Goal: Entertainment & Leisure: Consume media (video, audio)

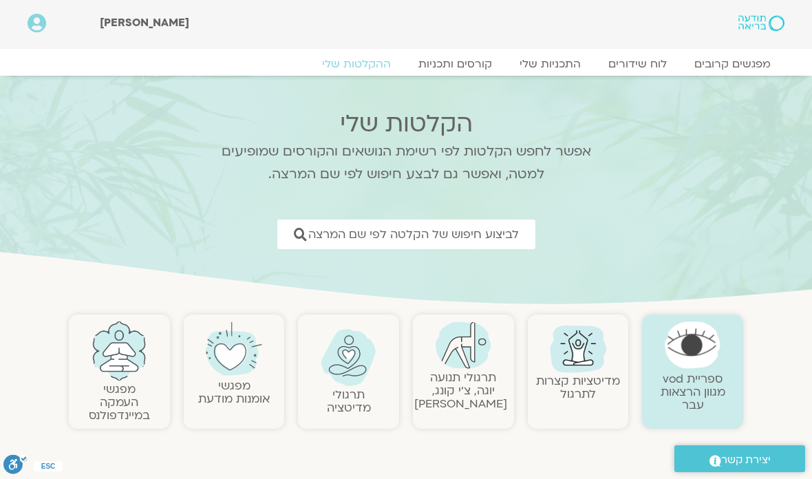
click at [460, 370] on link "תרגולי תנועה יוגה, צ׳י קונג, פלדנקרייז" at bounding box center [460, 391] width 93 height 42
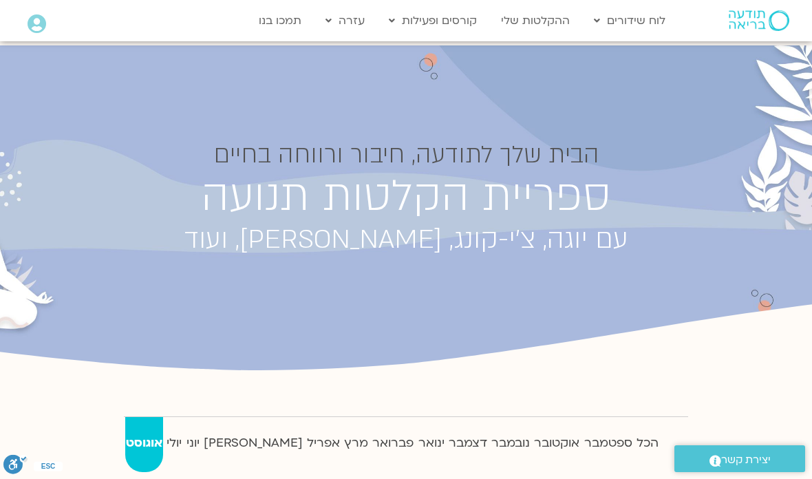
scroll to position [114, 0]
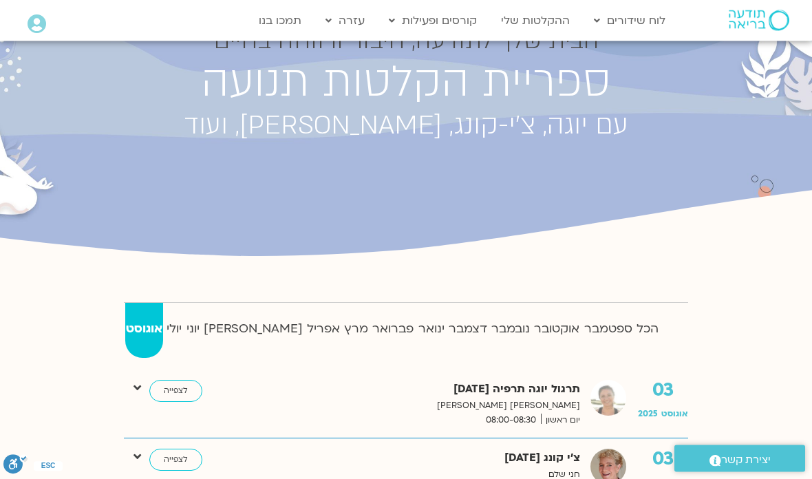
click at [182, 330] on strong "יולי" at bounding box center [174, 329] width 17 height 21
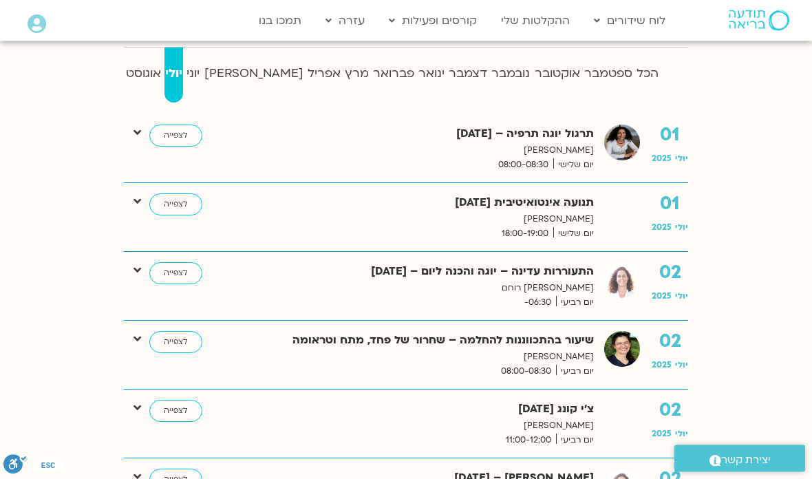
scroll to position [372, 0]
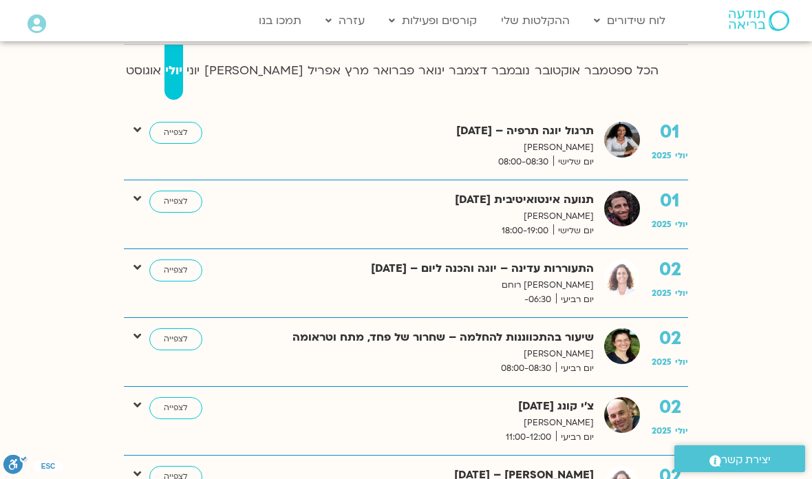
click at [185, 204] on link "לצפייה" at bounding box center [175, 202] width 53 height 22
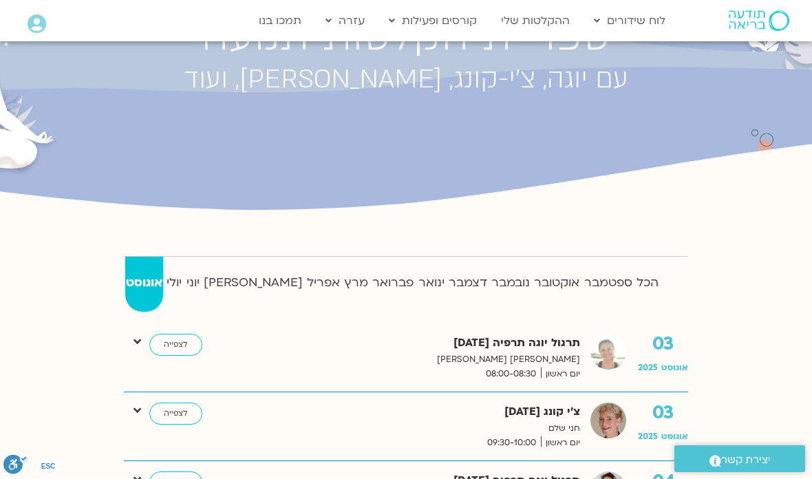
scroll to position [182, 0]
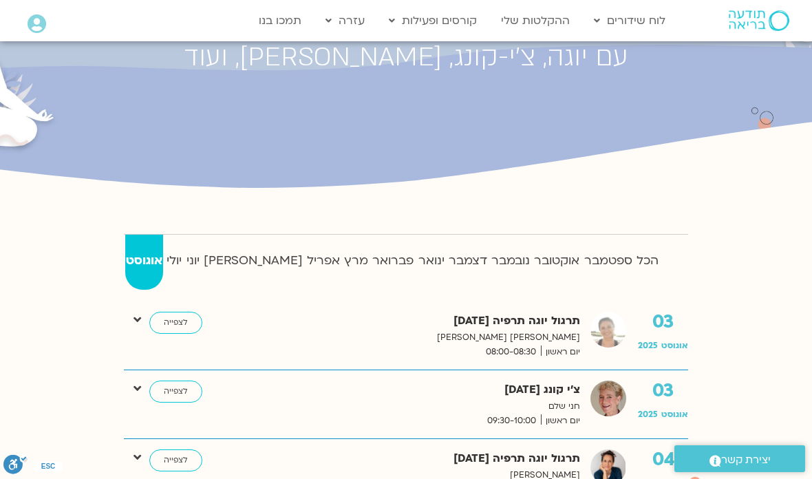
click at [180, 259] on strong "יולי" at bounding box center [174, 261] width 17 height 21
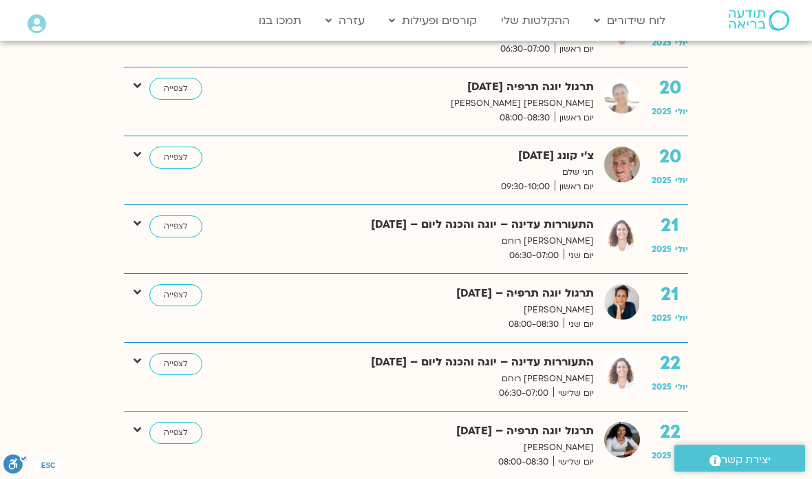
scroll to position [3119, 0]
click at [175, 147] on link "לצפייה" at bounding box center [175, 158] width 53 height 22
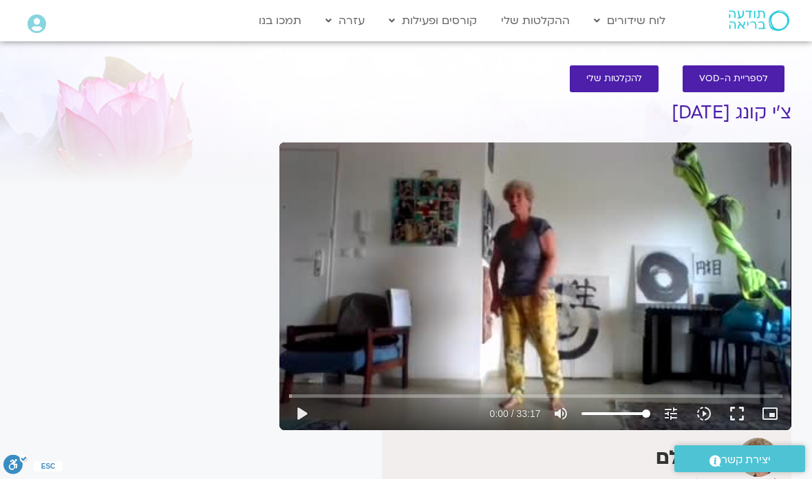
click at [305, 405] on button "play_arrow" at bounding box center [301, 413] width 33 height 33
click at [736, 401] on button "fullscreen" at bounding box center [737, 413] width 33 height 33
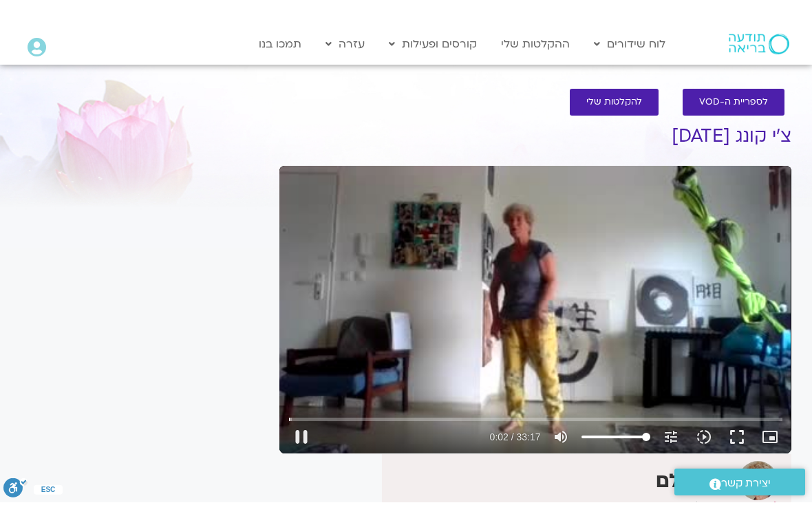
scroll to position [17, 0]
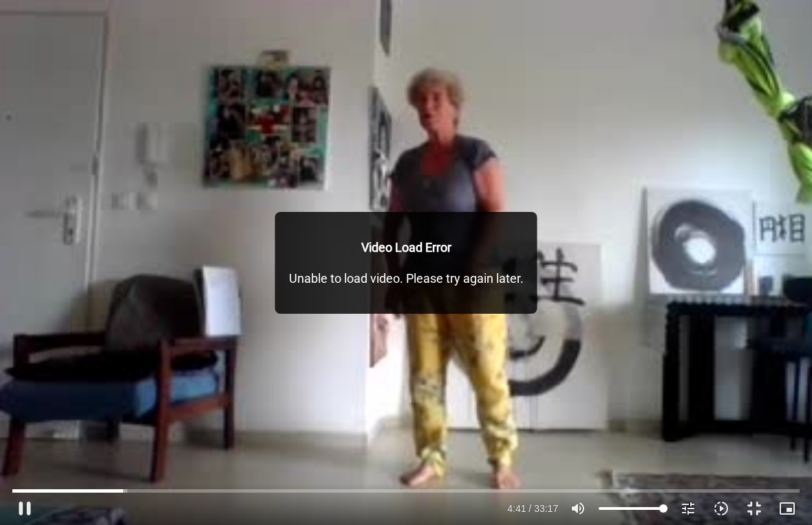
click at [756, 478] on button "fullscreen_exit" at bounding box center [754, 508] width 33 height 33
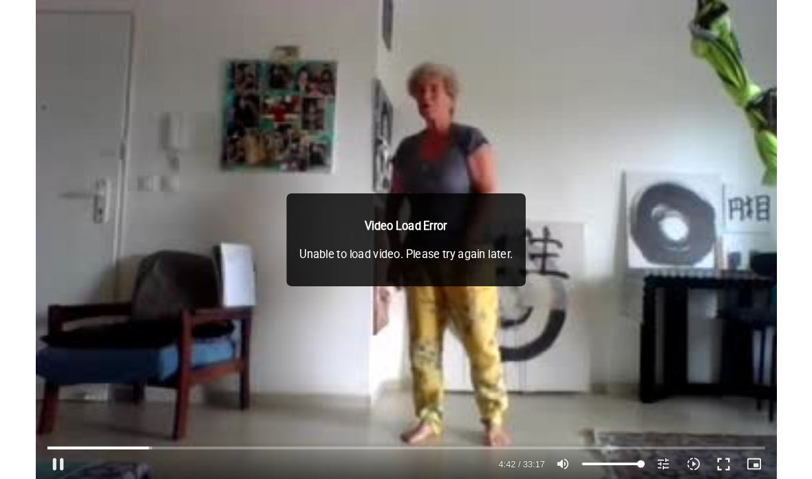
scroll to position [0, 0]
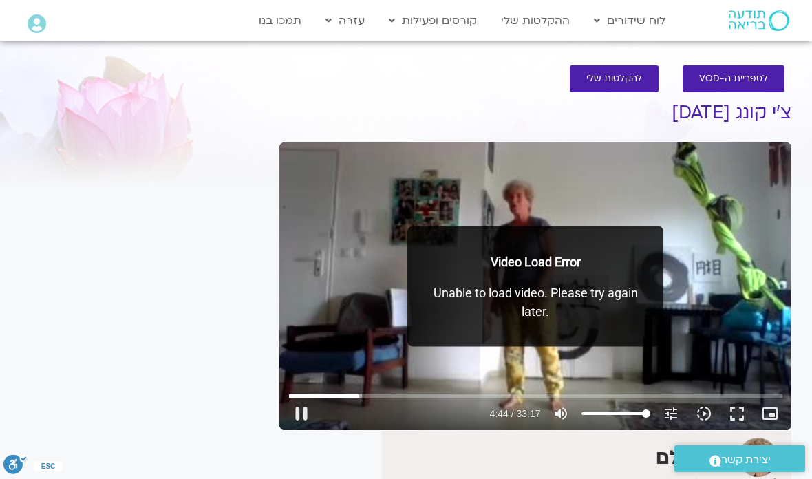
click at [739, 417] on button "fullscreen" at bounding box center [737, 413] width 33 height 33
click at [734, 423] on button "fullscreen" at bounding box center [737, 413] width 33 height 33
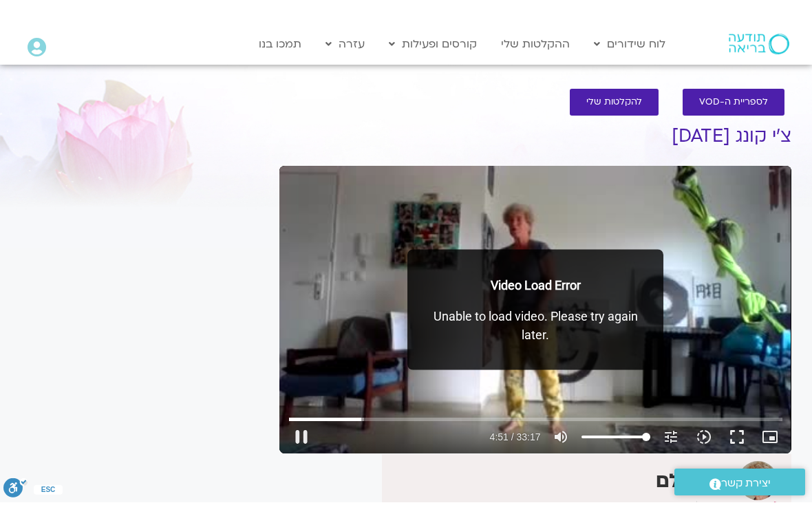
scroll to position [17, 0]
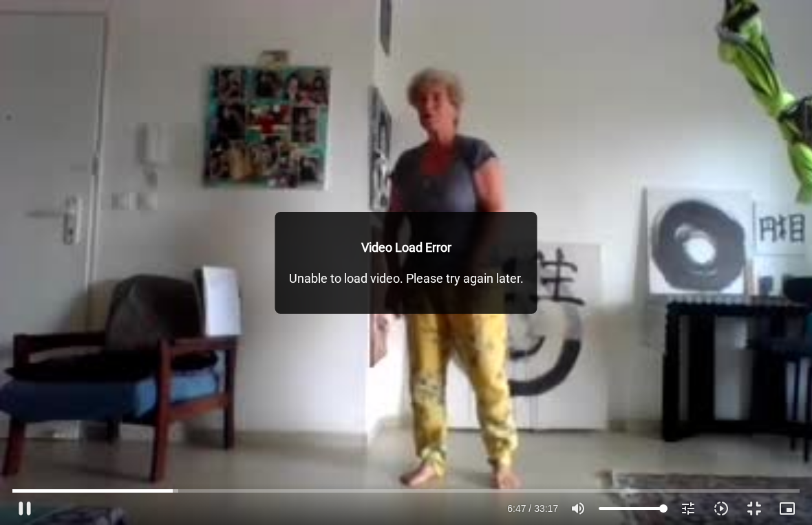
click at [430, 280] on p "Unable to load video. Please try again later." at bounding box center [406, 278] width 235 height 19
click at [33, 478] on button "pause" at bounding box center [24, 508] width 33 height 33
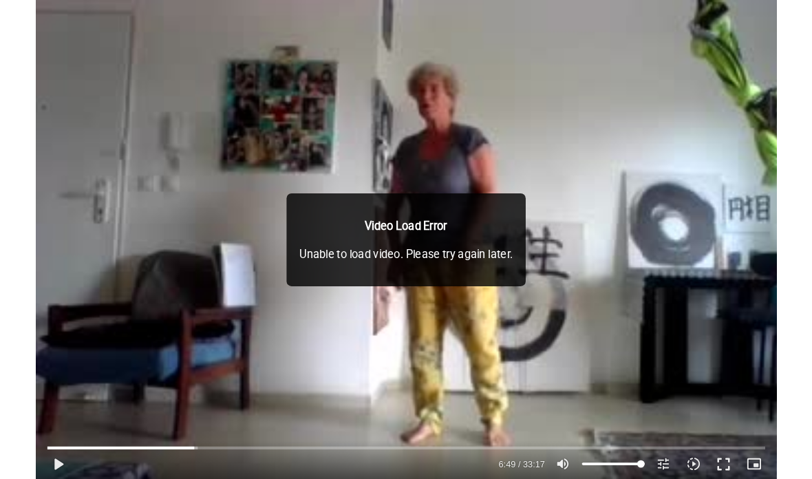
scroll to position [0, 0]
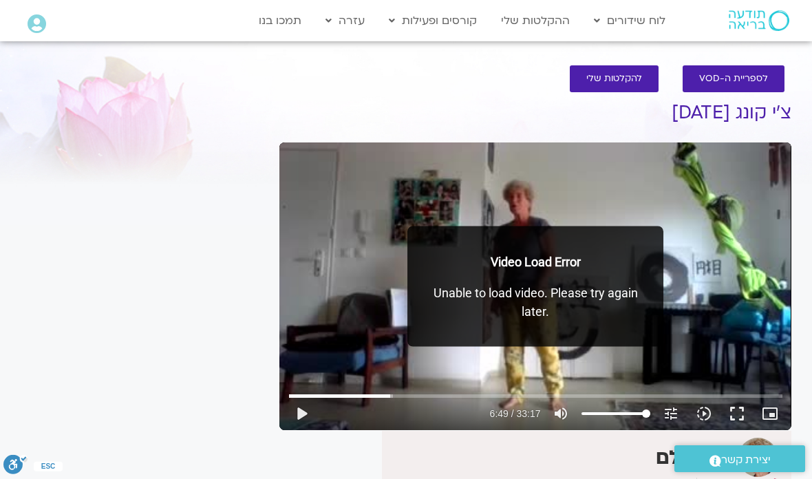
click at [298, 416] on button "play_arrow" at bounding box center [301, 413] width 33 height 33
click at [742, 410] on button "fullscreen" at bounding box center [737, 413] width 33 height 33
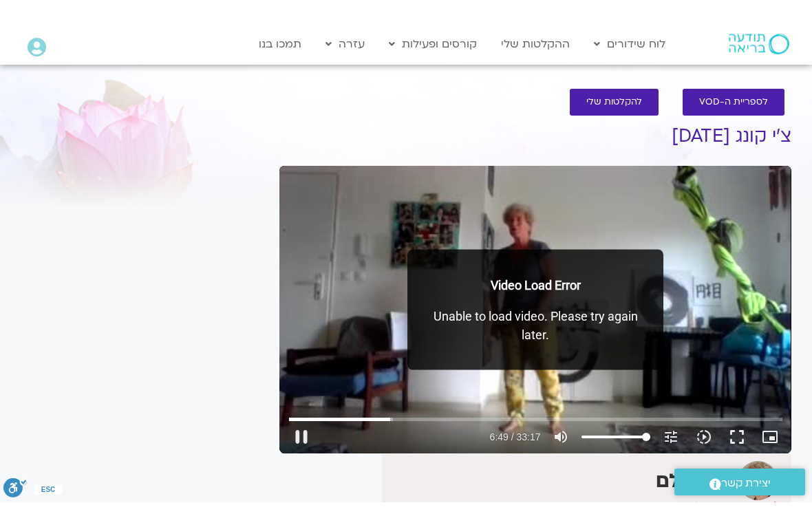
scroll to position [17, 0]
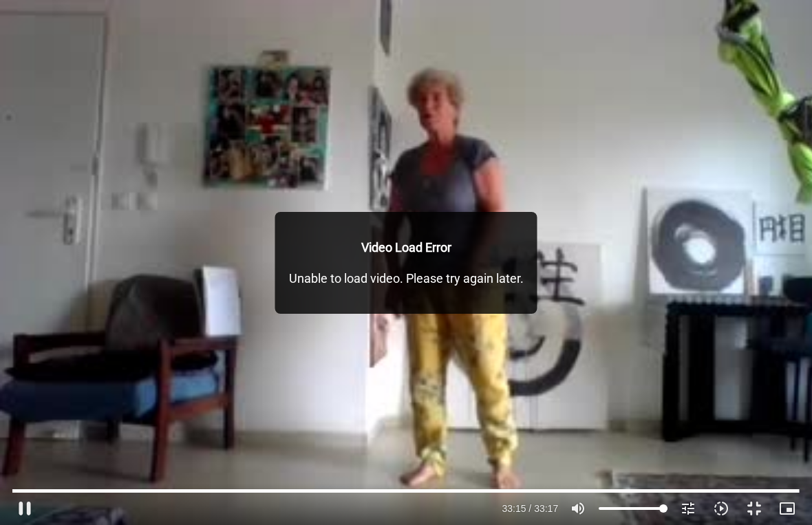
click at [757, 478] on button "fullscreen_exit" at bounding box center [754, 508] width 33 height 33
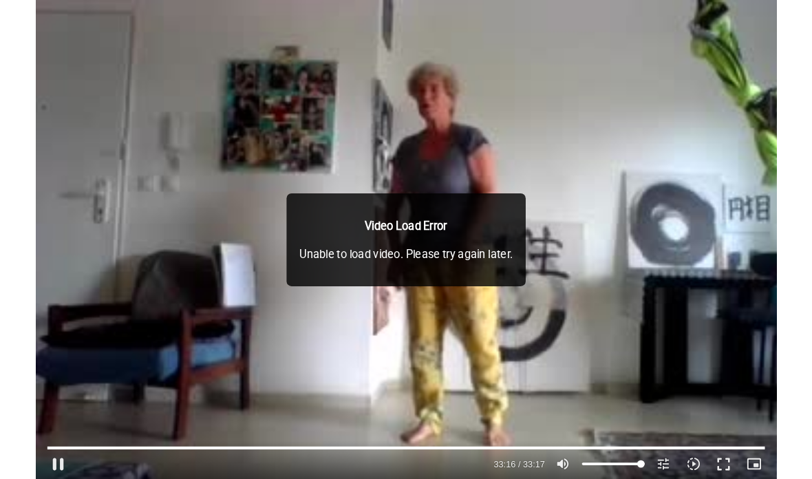
scroll to position [0, 0]
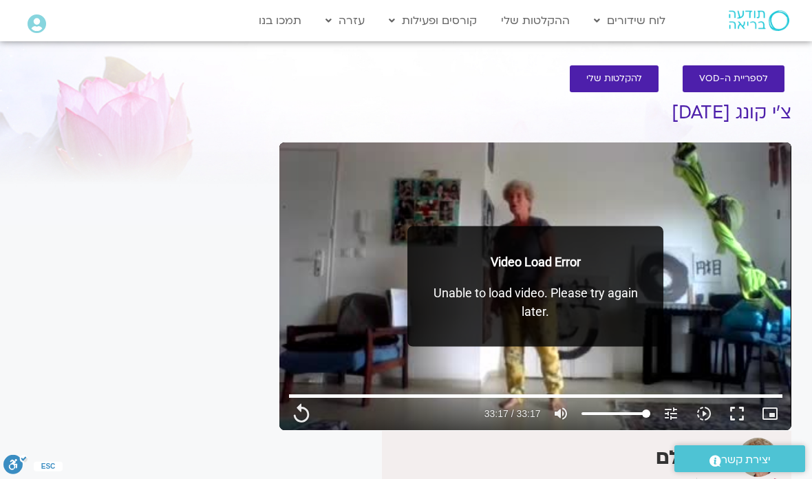
type input "1997.76"
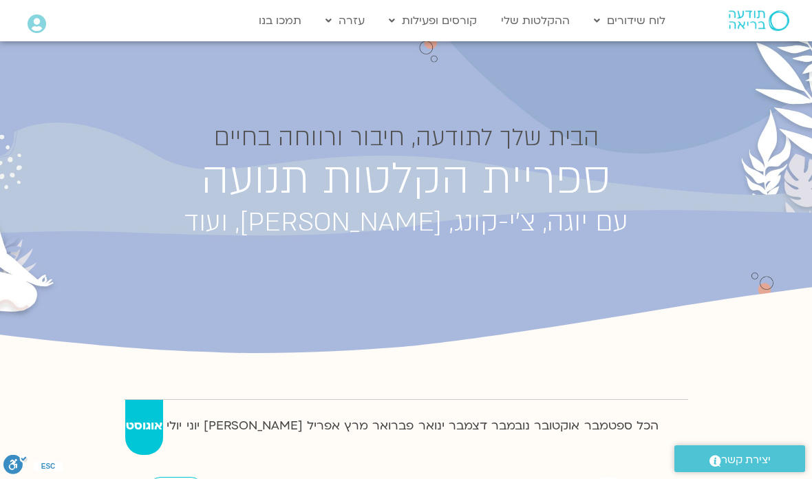
scroll to position [17, 0]
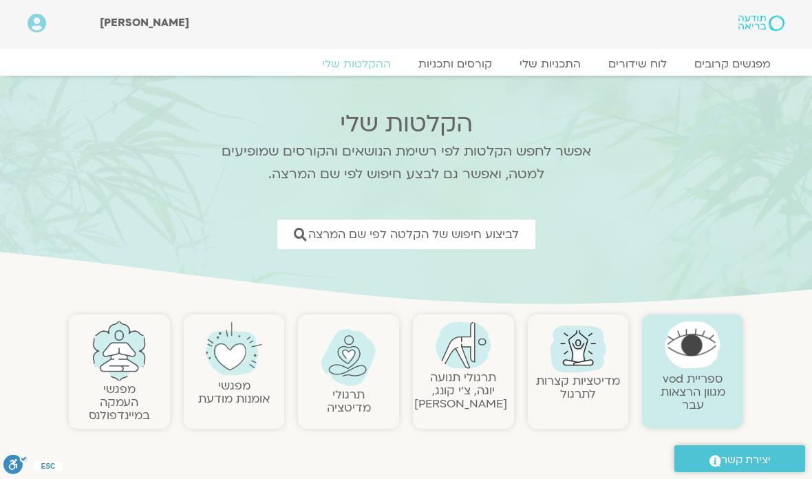
click at [475, 354] on img at bounding box center [464, 344] width 56 height 47
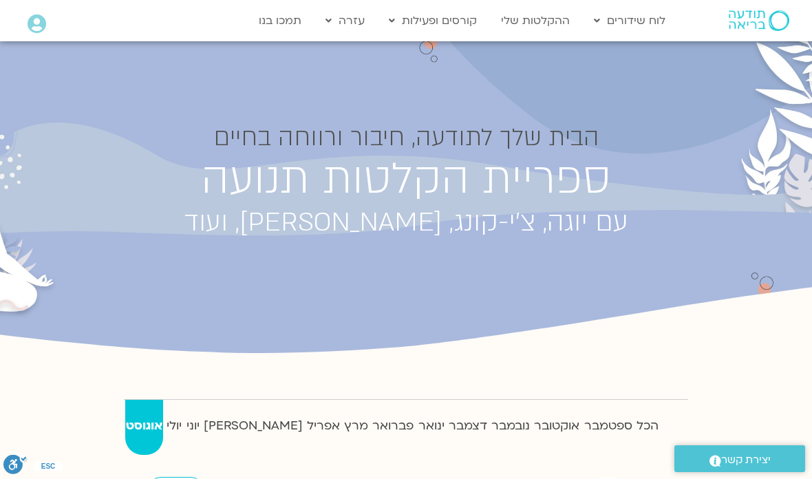
scroll to position [17, 0]
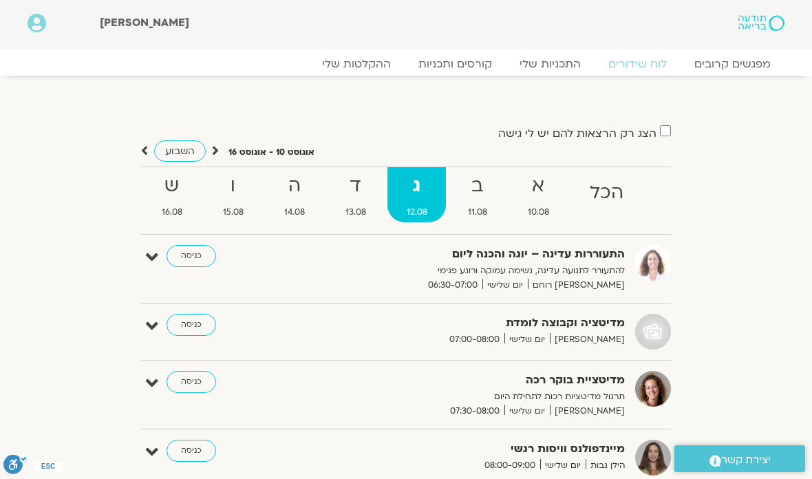
click at [540, 189] on strong "א" at bounding box center [538, 186] width 59 height 31
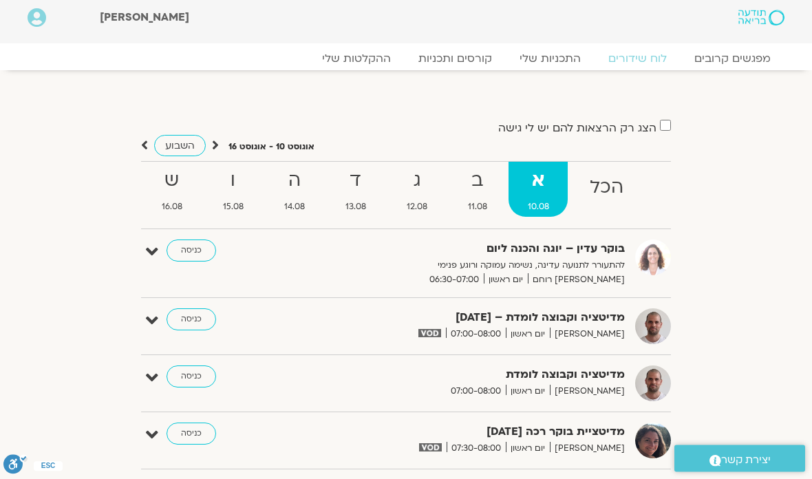
scroll to position [6, 0]
click at [190, 319] on link "כניסה" at bounding box center [192, 319] width 50 height 22
